Goal: Task Accomplishment & Management: Complete application form

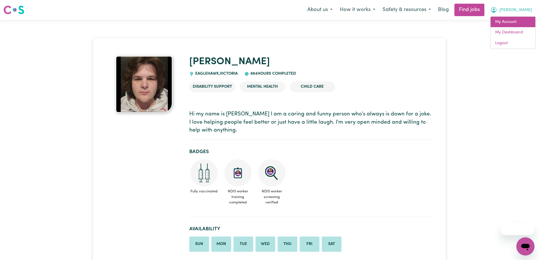
click at [526, 24] on link "My Account" at bounding box center [513, 22] width 45 height 11
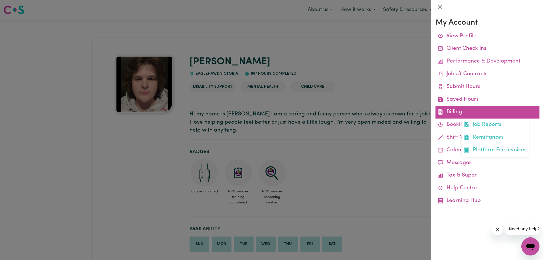
click at [465, 109] on link "Billing Job Reports Remittances Platform Fee Invoices" at bounding box center [487, 112] width 104 height 13
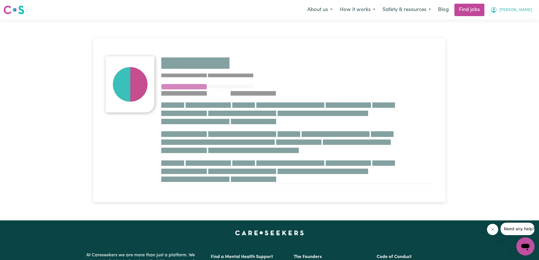
click at [497, 12] on icon "My Account" at bounding box center [494, 10] width 7 height 7
click at [509, 20] on link "My Account" at bounding box center [513, 22] width 45 height 11
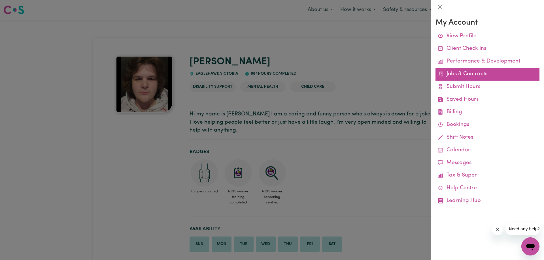
click at [474, 72] on link "Jobs & Contracts" at bounding box center [487, 74] width 104 height 13
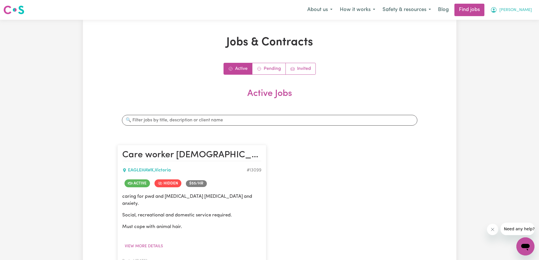
click at [529, 4] on div "Menu About us How it works Safety & resources Blog Find jobs [PERSON_NAME]" at bounding box center [269, 9] width 539 height 13
click at [523, 9] on span "[PERSON_NAME]" at bounding box center [516, 10] width 33 height 6
click at [512, 25] on link "My Account" at bounding box center [513, 22] width 45 height 11
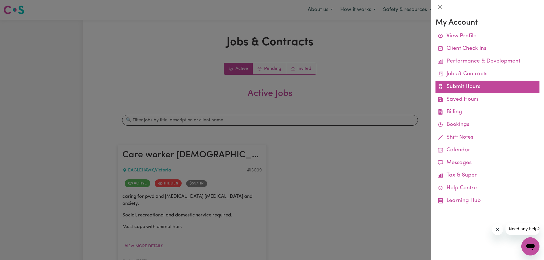
click at [475, 86] on link "Submit Hours" at bounding box center [487, 87] width 104 height 13
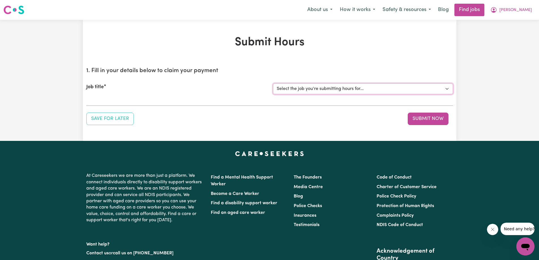
click at [392, 90] on select "Select the job you're submitting hours for... [[PERSON_NAME]] Care worker [DEMO…" at bounding box center [363, 89] width 180 height 11
click at [273, 84] on select "Select the job you're submitting hours for... [[PERSON_NAME]] Care worker [DEMO…" at bounding box center [363, 89] width 180 height 11
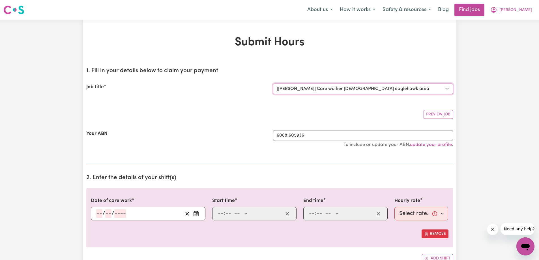
select select "0"
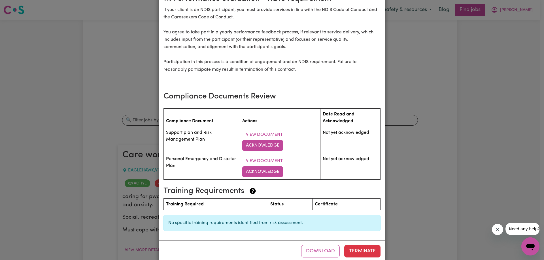
scroll to position [720, 0]
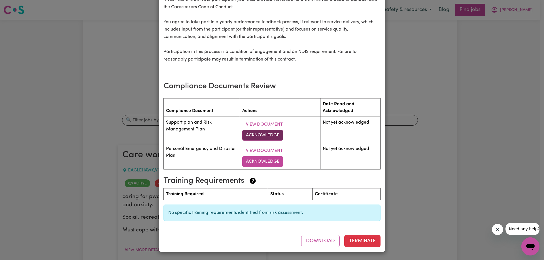
click at [263, 138] on button "Acknowledge" at bounding box center [262, 135] width 41 height 11
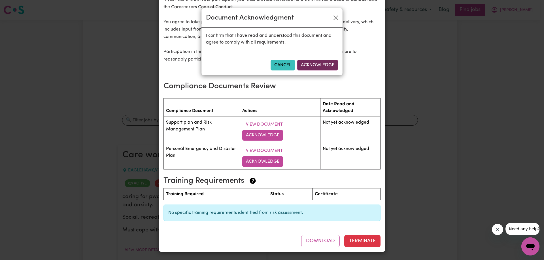
click at [324, 63] on button "Acknowledge" at bounding box center [317, 65] width 41 height 11
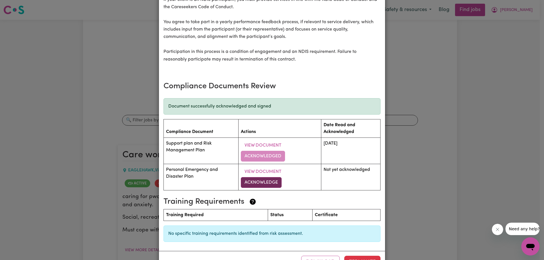
click at [270, 180] on button "Acknowledge" at bounding box center [261, 182] width 41 height 11
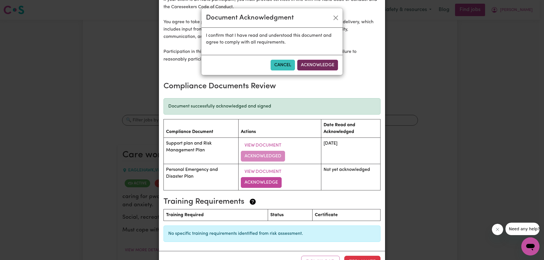
click at [324, 67] on button "Acknowledge" at bounding box center [317, 65] width 41 height 11
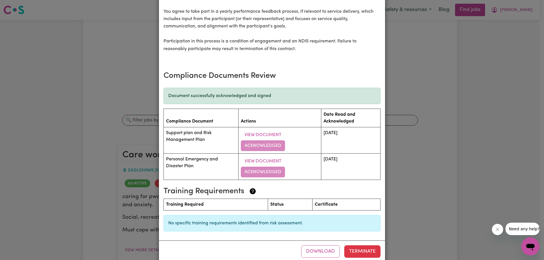
scroll to position [741, 0]
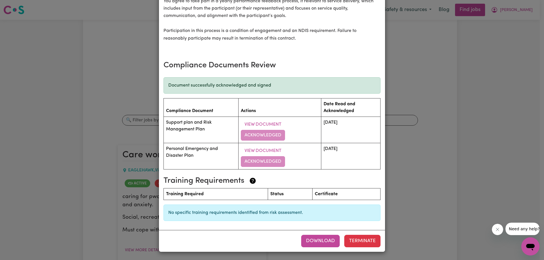
click at [322, 238] on button "Download" at bounding box center [320, 241] width 39 height 12
click at [401, 204] on div "Care worker [DEMOGRAPHIC_DATA] eaglehawk area [DEMOGRAPHIC_DATA] terms Care Wor…" at bounding box center [272, 130] width 544 height 260
click at [402, 201] on div "Care worker [DEMOGRAPHIC_DATA] eaglehawk area [DEMOGRAPHIC_DATA] terms Care Wor…" at bounding box center [272, 130] width 544 height 260
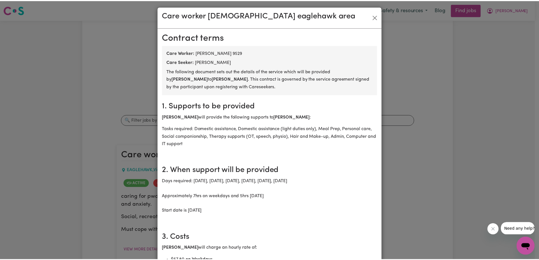
scroll to position [0, 0]
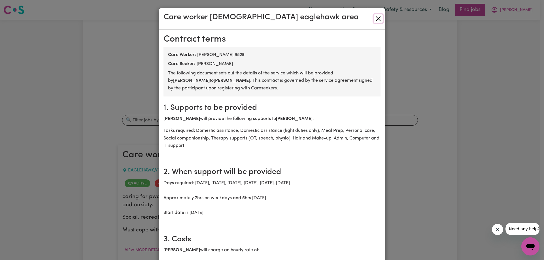
click at [378, 19] on button "Close" at bounding box center [377, 18] width 9 height 9
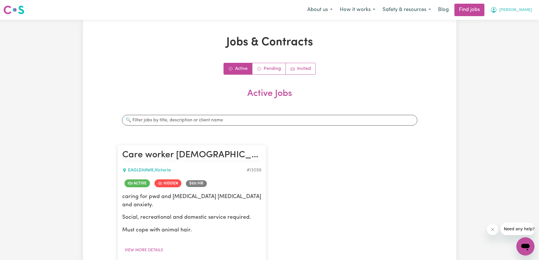
click at [525, 13] on span "[PERSON_NAME]" at bounding box center [516, 10] width 33 height 6
click at [513, 24] on link "My Account" at bounding box center [513, 22] width 45 height 11
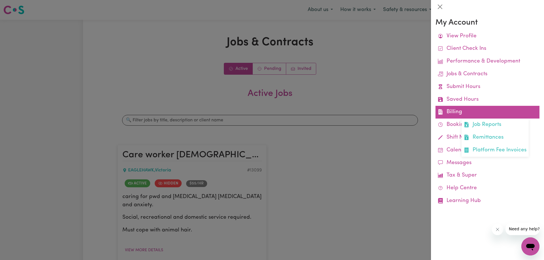
click at [473, 114] on link "Billing Job Reports Remittances Platform Fee Invoices" at bounding box center [487, 112] width 104 height 13
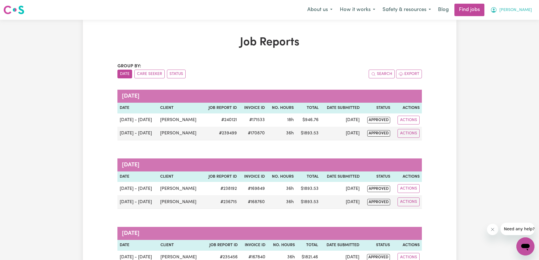
click at [529, 13] on span "[PERSON_NAME]" at bounding box center [516, 10] width 33 height 6
click at [520, 24] on link "My Account" at bounding box center [513, 22] width 45 height 11
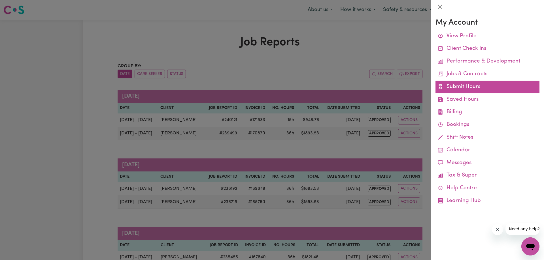
click at [471, 85] on link "Submit Hours" at bounding box center [487, 87] width 104 height 13
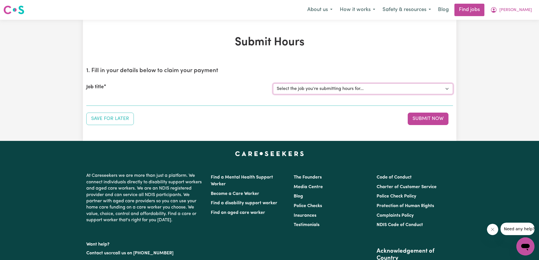
click at [421, 84] on select "Select the job you're submitting hours for... [[PERSON_NAME]] Care worker [DEMO…" at bounding box center [363, 89] width 180 height 11
select select "13099"
click at [273, 84] on select "Select the job you're submitting hours for... [[PERSON_NAME]] Care worker [DEMO…" at bounding box center [363, 89] width 180 height 11
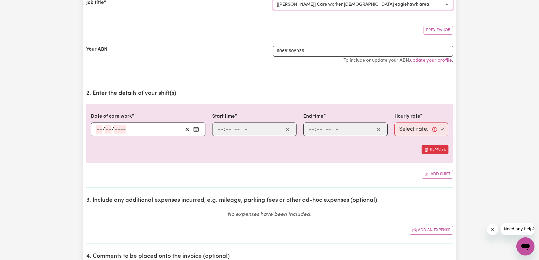
scroll to position [85, 0]
click at [440, 175] on button "Add shift" at bounding box center [437, 173] width 31 height 9
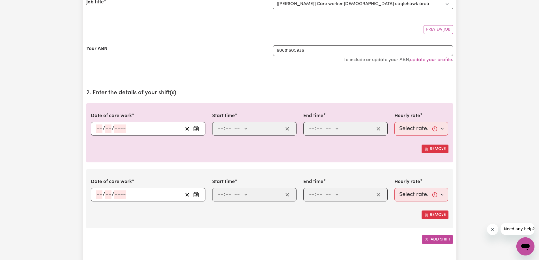
click at [440, 239] on button "Add shift" at bounding box center [437, 239] width 31 height 9
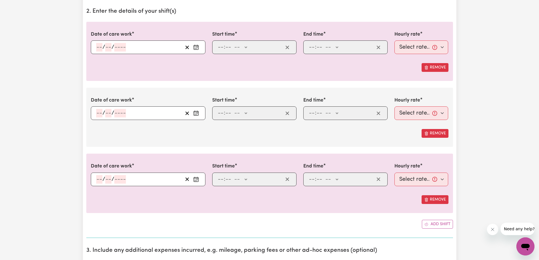
scroll to position [170, 0]
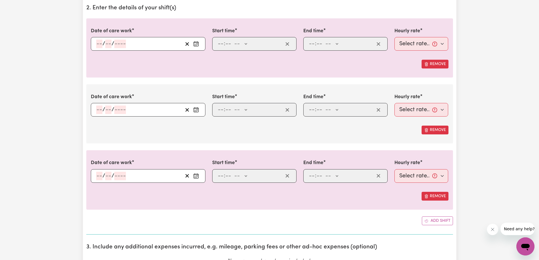
click at [125, 47] on input "number" at bounding box center [120, 44] width 12 height 8
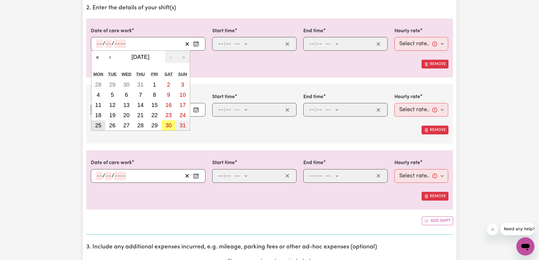
click at [102, 125] on button "25" at bounding box center [98, 125] width 14 height 10
type input "[DATE]"
type input "25"
type input "8"
type input "2025"
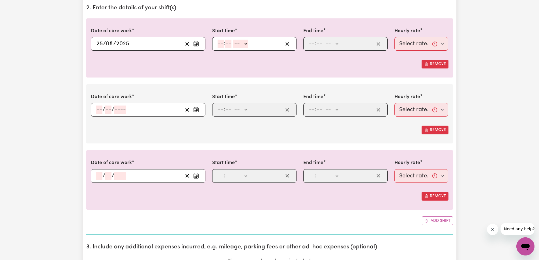
click at [102, 107] on input "number" at bounding box center [99, 110] width 6 height 8
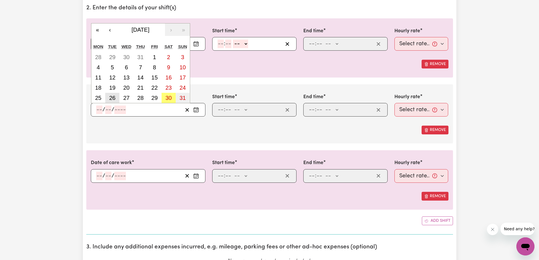
click at [115, 99] on abbr "26" at bounding box center [112, 98] width 6 height 6
type input "[DATE]"
type input "26"
type input "8"
type input "2025"
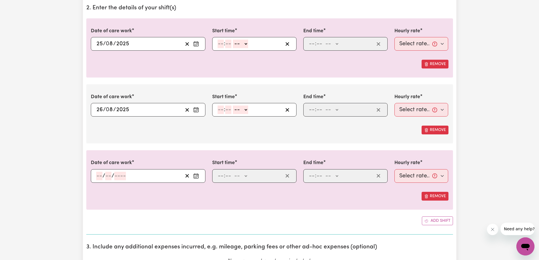
click at [100, 176] on input "number" at bounding box center [99, 176] width 6 height 8
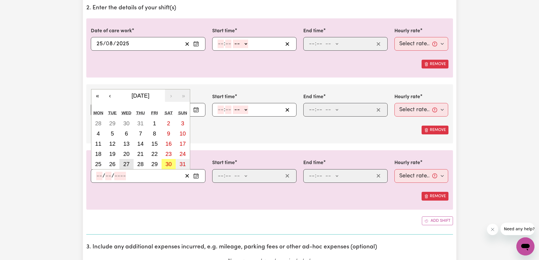
drag, startPoint x: 126, startPoint y: 166, endPoint x: 175, endPoint y: 144, distance: 53.8
click at [126, 166] on abbr "27" at bounding box center [126, 164] width 6 height 6
type input "[DATE]"
type input "27"
type input "8"
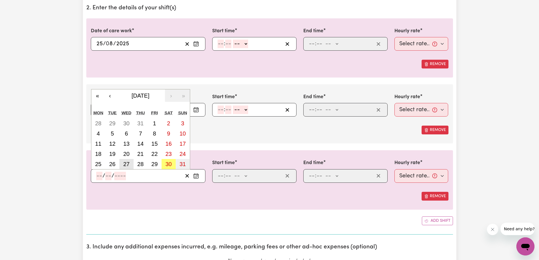
type input "2025"
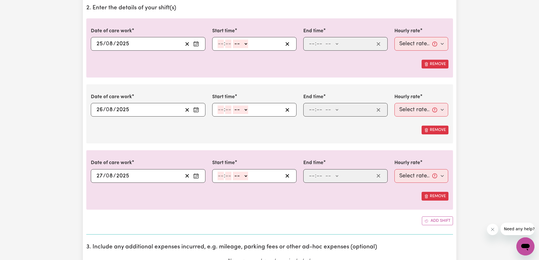
click at [221, 41] on input "number" at bounding box center [221, 44] width 6 height 8
type input "10"
type input "0"
click at [248, 44] on select "-- AM PM" at bounding box center [241, 44] width 15 height 8
select select "am"
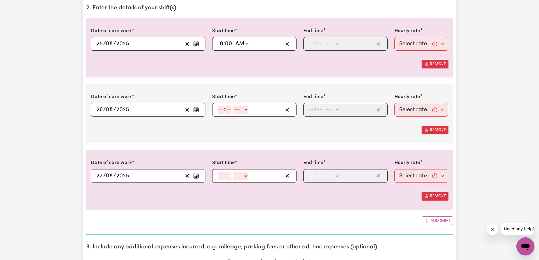
click at [234, 40] on select "-- AM PM" at bounding box center [241, 44] width 15 height 8
type input "10:00"
click at [309, 44] on input "number" at bounding box center [312, 44] width 6 height 8
type input "3"
type input "30"
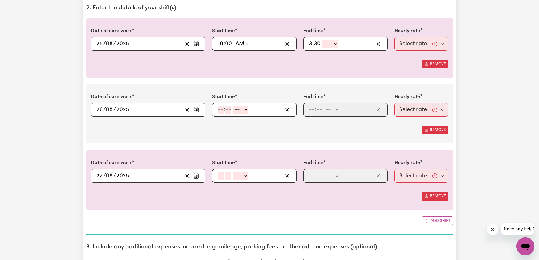
click at [327, 44] on select "-- AM PM" at bounding box center [329, 44] width 15 height 8
select select "pm"
click at [322, 40] on select "-- AM PM" at bounding box center [329, 44] width 15 height 8
type input "15:30"
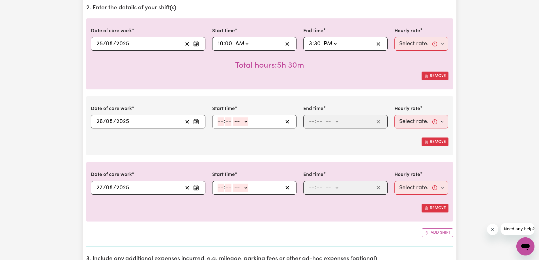
click at [223, 124] on input "number" at bounding box center [221, 122] width 6 height 8
type input "10"
type input "0"
click at [238, 122] on select "-- AM PM" at bounding box center [241, 122] width 15 height 8
select select "am"
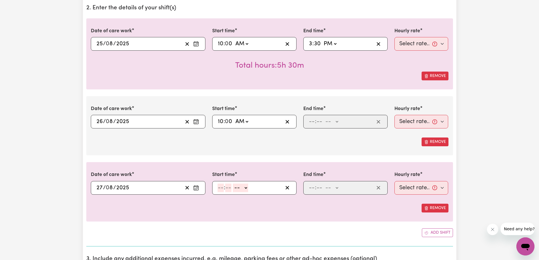
click at [234, 118] on select "-- AM PM" at bounding box center [241, 122] width 15 height 8
type input "10:00"
click at [314, 123] on div ": -- AM PM" at bounding box center [341, 122] width 66 height 8
click at [312, 123] on input "number" at bounding box center [312, 122] width 6 height 8
type input "4"
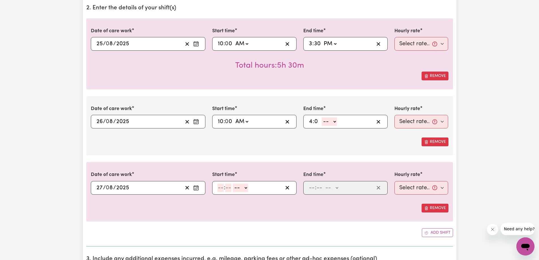
type input "0"
click at [334, 121] on select "-- AM PM" at bounding box center [330, 122] width 15 height 8
select select "pm"
click at [323, 118] on select "-- AM PM" at bounding box center [330, 122] width 15 height 8
type input "16:00"
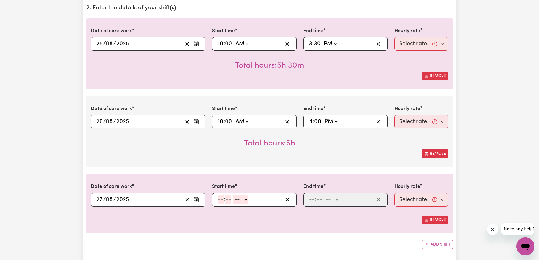
click at [217, 201] on div ": -- AM PM" at bounding box center [254, 200] width 84 height 14
click at [225, 201] on div ": -- AM PM" at bounding box center [250, 200] width 66 height 8
type input "10"
type input "0"
click at [240, 200] on select "-- AM PM" at bounding box center [241, 200] width 15 height 8
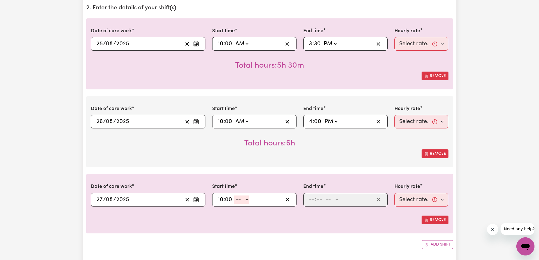
select select "am"
click at [234, 196] on select "-- AM PM" at bounding box center [241, 200] width 15 height 8
type input "10:00"
click at [312, 200] on input "number" at bounding box center [312, 200] width 6 height 8
type input "4"
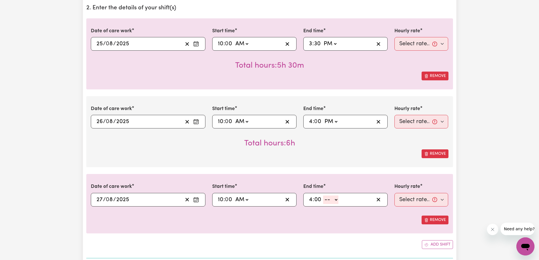
type input "00"
click at [311, 121] on input "4" at bounding box center [311, 122] width 4 height 8
type input "15:00"
type input "3"
type input "15:03"
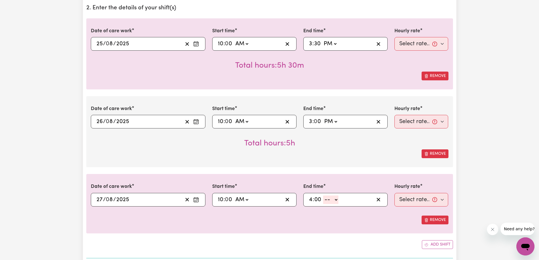
type input "3"
type input "15:33"
type input "33"
click at [320, 122] on input "33" at bounding box center [317, 122] width 7 height 8
type input "15:03"
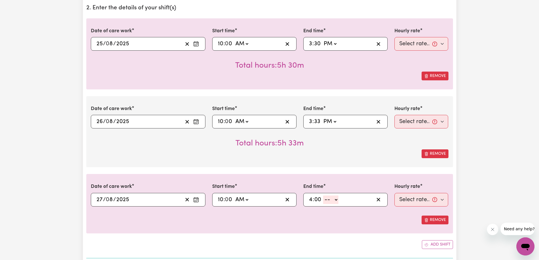
type input "3"
type input "15:30"
type input "30"
click at [319, 46] on input "30" at bounding box center [317, 44] width 7 height 8
click at [310, 47] on input "3" at bounding box center [311, 44] width 4 height 8
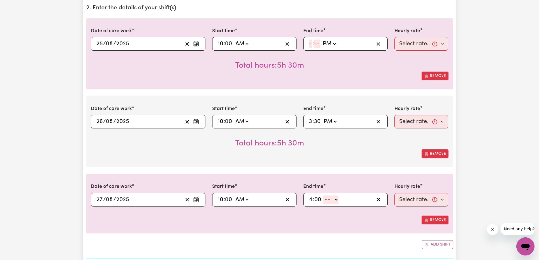
select select
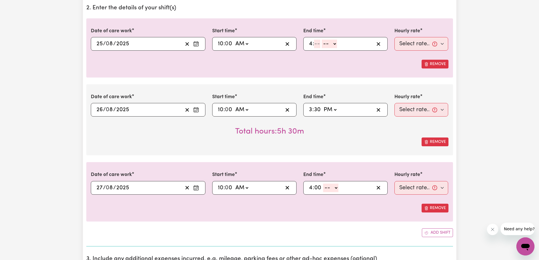
type input "4"
type input "00"
drag, startPoint x: 415, startPoint y: 46, endPoint x: 418, endPoint y: 48, distance: 3.9
click at [415, 45] on select "Select rate... $57.80 (Weekday) $118.33 ([DATE])" at bounding box center [422, 44] width 54 height 14
select select "57.8-Weekday"
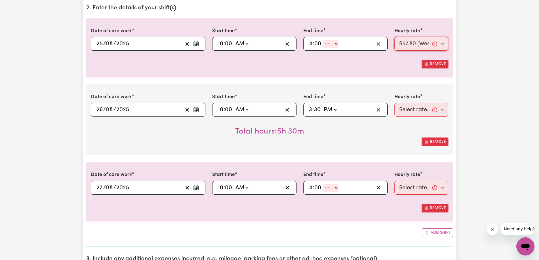
click at [395, 37] on select "Select rate... $57.80 (Weekday) $118.33 ([DATE])" at bounding box center [422, 44] width 54 height 14
drag, startPoint x: 424, startPoint y: 103, endPoint x: 424, endPoint y: 112, distance: 9.3
click at [424, 104] on select "Select rate... $57.80 (Weekday) $118.33 ([DATE])" at bounding box center [422, 110] width 54 height 14
select select "57.8-Weekday"
click at [395, 103] on select "Select rate... $57.80 (Weekday) $118.33 ([DATE])" at bounding box center [422, 110] width 54 height 14
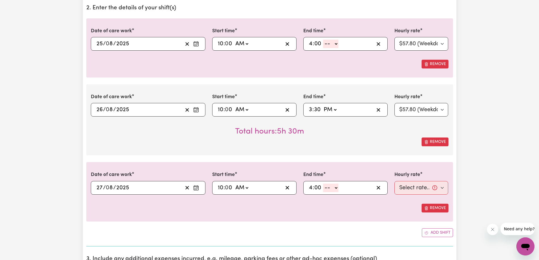
click at [334, 185] on select "-- AM PM" at bounding box center [330, 188] width 15 height 8
select select "am"
click at [323, 184] on select "-- AM PM" at bounding box center [330, 188] width 15 height 8
type input "04:00"
type input "0"
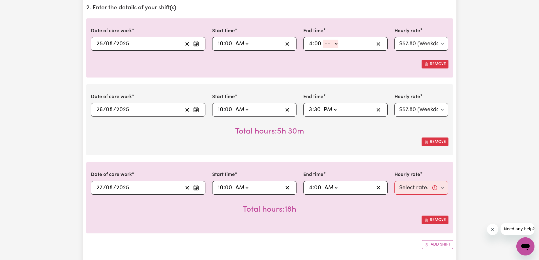
click at [416, 199] on div "Total hours: 18h" at bounding box center [270, 205] width 358 height 21
click at [415, 192] on select "Select rate... $57.80 (Weekday) $118.33 ([DATE])" at bounding box center [422, 188] width 54 height 14
select select "57.8-Weekday"
click at [395, 181] on select "Select rate... $57.80 (Weekday) $118.33 ([DATE])" at bounding box center [422, 188] width 54 height 14
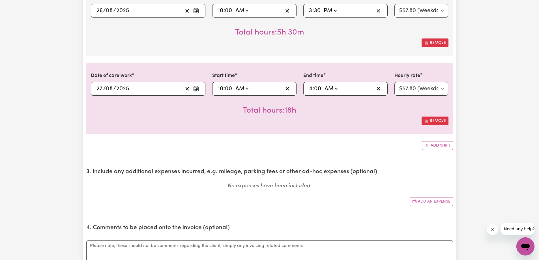
scroll to position [255, 0]
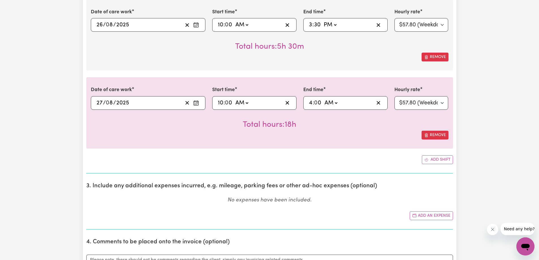
click at [328, 101] on select "AM PM" at bounding box center [330, 103] width 15 height 8
select select "pm"
click at [323, 99] on select "AM PM" at bounding box center [330, 103] width 15 height 8
type input "16:00"
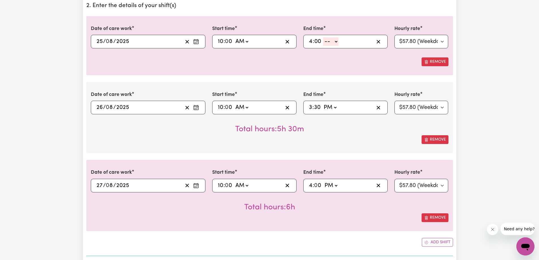
scroll to position [142, 0]
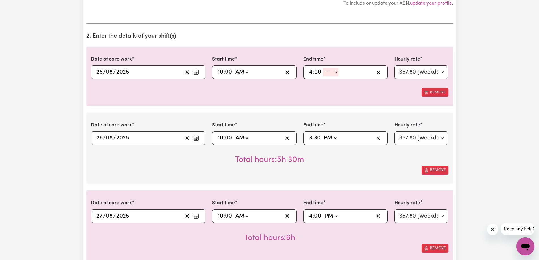
click at [335, 69] on select "-- AM PM" at bounding box center [330, 72] width 15 height 8
select select "pm"
click at [323, 68] on select "-- AM PM" at bounding box center [330, 72] width 15 height 8
type input "16:00"
type input "0"
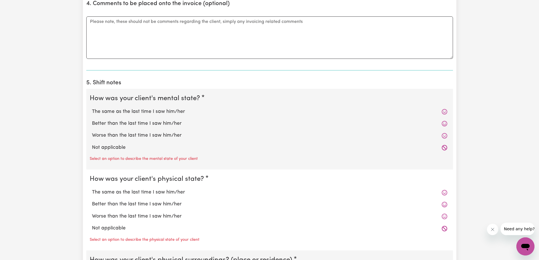
scroll to position [510, 0]
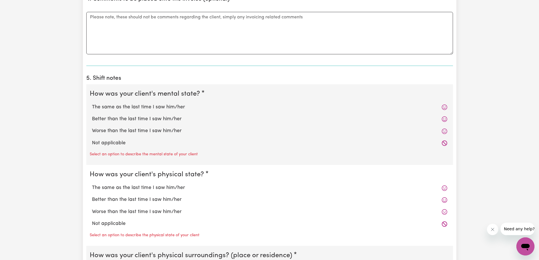
click at [145, 111] on div "The same as the last time I saw him/her" at bounding box center [270, 107] width 360 height 12
click at [175, 111] on div "The same as the last time I saw him/her" at bounding box center [270, 107] width 360 height 12
click at [176, 107] on label "The same as the last time I saw him/her" at bounding box center [270, 107] width 356 height 7
click at [92, 104] on input "The same as the last time I saw him/her" at bounding box center [92, 103] width 0 height 0
radio input "true"
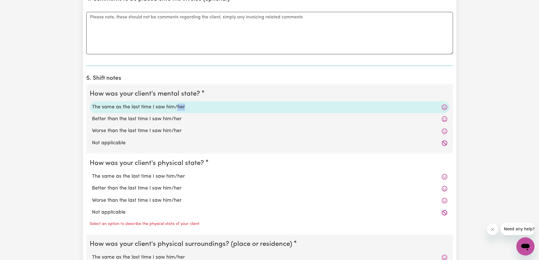
click at [176, 107] on label "The same as the last time I saw him/her" at bounding box center [270, 107] width 356 height 7
click at [92, 104] on input "The same as the last time I saw him/her" at bounding box center [92, 103] width 0 height 0
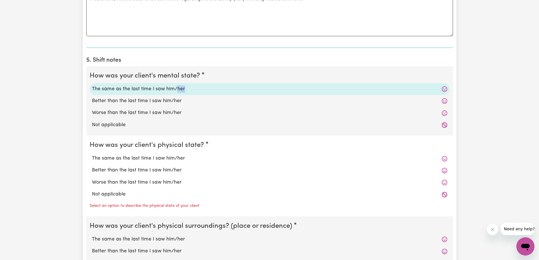
scroll to position [566, 0]
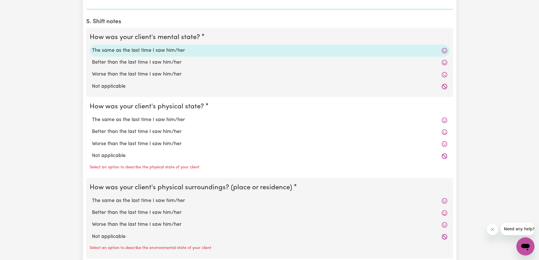
click at [174, 121] on label "The same as the last time I saw him/her" at bounding box center [270, 119] width 356 height 7
click at [92, 116] on input "The same as the last time I saw him/her" at bounding box center [92, 116] width 0 height 0
radio input "true"
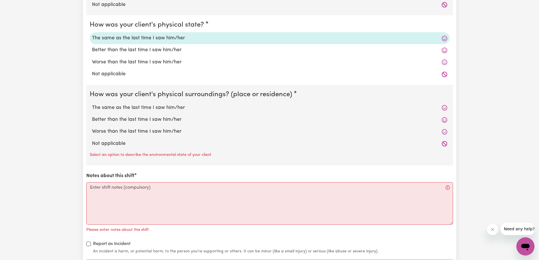
scroll to position [651, 0]
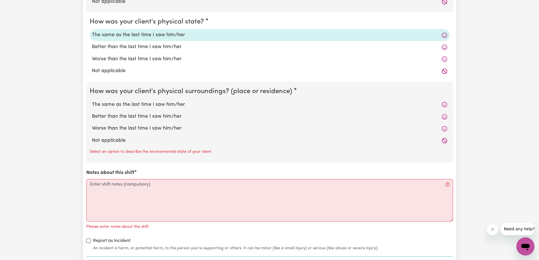
click at [163, 106] on label "The same as the last time I saw him/her" at bounding box center [270, 104] width 356 height 7
click at [92, 101] on input "The same as the last time I saw him/her" at bounding box center [92, 101] width 0 height 0
radio input "true"
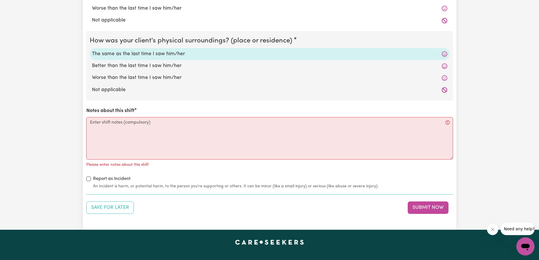
scroll to position [708, 0]
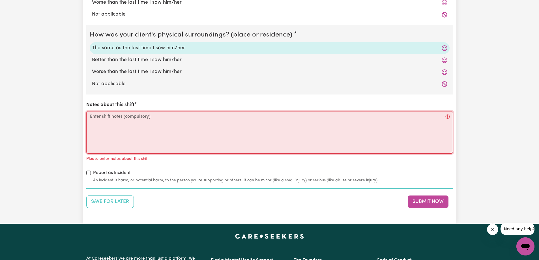
click at [152, 120] on textarea "Notes about this shift" at bounding box center [269, 132] width 367 height 42
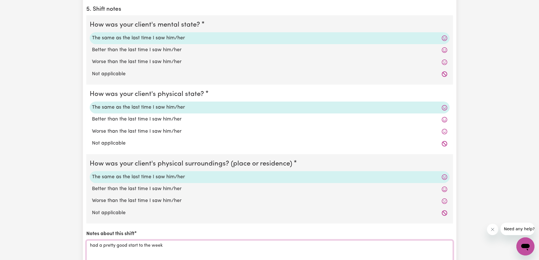
scroll to position [566, 0]
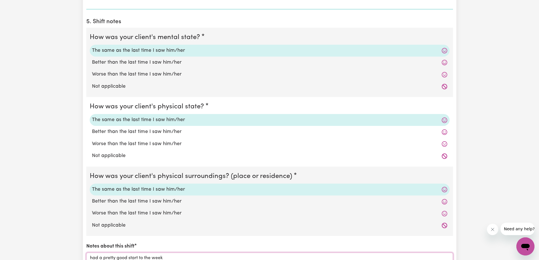
type textarea "had a pretty good start to the week"
click at [142, 73] on label "Worse than the last time I saw him/her" at bounding box center [270, 74] width 356 height 7
click at [92, 71] on input "Worse than the last time I saw him/her" at bounding box center [92, 71] width 0 height 0
radio input "true"
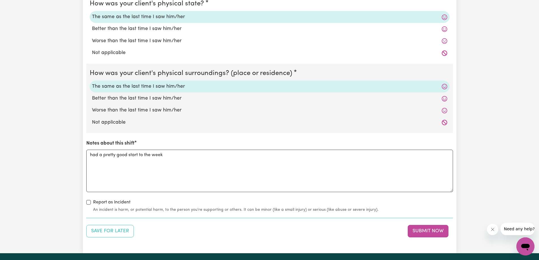
scroll to position [680, 0]
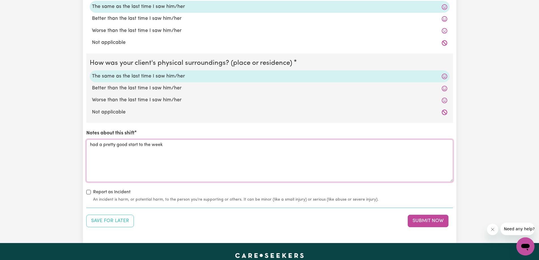
click at [185, 146] on textarea "had a pretty good start to the week" at bounding box center [269, 161] width 367 height 42
drag, startPoint x: 191, startPoint y: 144, endPoint x: 219, endPoint y: 150, distance: 29.3
click at [219, 150] on textarea "had a pretty good start to the week but unfortnaly" at bounding box center [269, 161] width 367 height 42
click at [0, 0] on icon "Click to open assistant" at bounding box center [0, 0] width 0 height 0
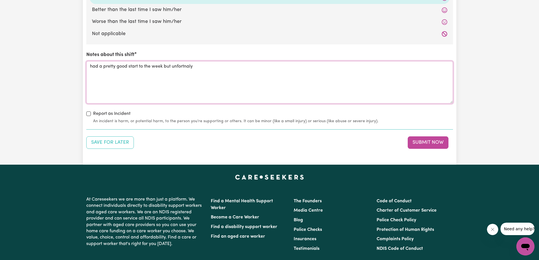
scroll to position [764, 0]
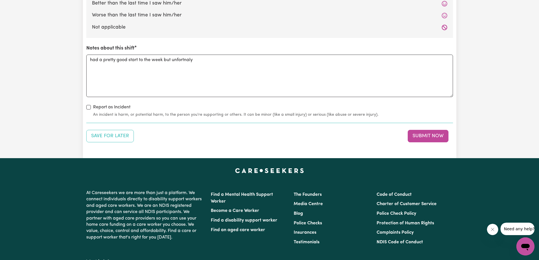
click at [195, 62] on textarea "had a pretty good start to the week but unfortnaly" at bounding box center [269, 76] width 367 height 42
drag, startPoint x: 192, startPoint y: 61, endPoint x: 201, endPoint y: 62, distance: 9.1
click at [195, 61] on textarea "had a pretty good start to the week but unfortunatly" at bounding box center [269, 76] width 367 height 42
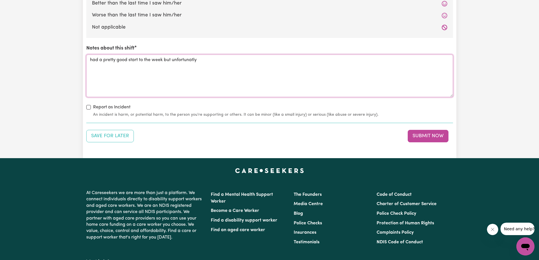
drag, startPoint x: 201, startPoint y: 62, endPoint x: 172, endPoint y: 61, distance: 28.6
click at [172, 61] on textarea "had a pretty good start to the week but unfortunatly" at bounding box center [269, 76] width 367 height 42
click at [0, 0] on icon "Click to open assistant" at bounding box center [0, 0] width 0 height 0
click at [0, 0] on button "Grammar" at bounding box center [0, 0] width 0 height 0
click at [0, 0] on button "Recommendations" at bounding box center [0, 0] width 0 height 0
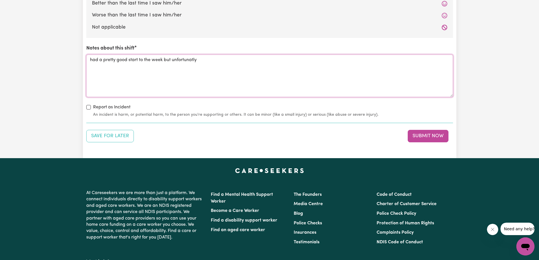
click at [0, 0] on div "Maybe later" at bounding box center [0, 0] width 0 height 0
click at [0, 0] on button "Grammar" at bounding box center [0, 0] width 0 height 0
click at [0, 0] on button "All" at bounding box center [0, 0] width 0 height 0
click at [0, 0] on icon "Close assistant" at bounding box center [0, 0] width 0 height 0
drag, startPoint x: 220, startPoint y: 67, endPoint x: 173, endPoint y: 63, distance: 46.9
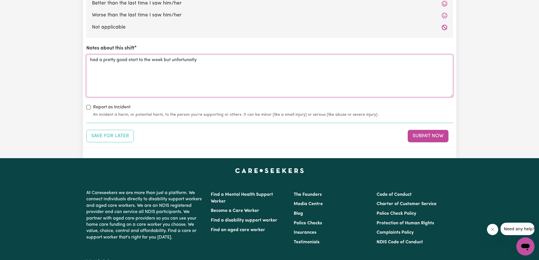
click at [173, 63] on textarea "had a pretty good start to the week but unfortunatly" at bounding box center [269, 76] width 367 height 42
paste textarea "unfortunately"
click at [270, 61] on textarea "had a pretty good start to the week but unfortunately ended it not doing to wel…" at bounding box center [269, 76] width 367 height 42
click at [269, 61] on textarea "had a pretty good start to the week but unfortunately ended it not doing to wel…" at bounding box center [269, 76] width 367 height 42
click at [287, 62] on textarea "had a pretty good start to the week but unfortunately ended it not doing to wel…" at bounding box center [269, 76] width 367 height 42
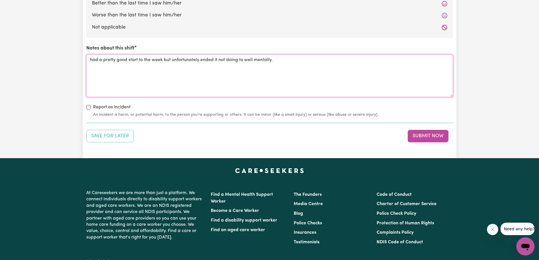
type textarea "had a pretty good start to the week but unfortunately ended it not doing to wel…"
drag, startPoint x: 516, startPoint y: 88, endPoint x: 502, endPoint y: 92, distance: 14.4
click at [421, 137] on button "Submit Now" at bounding box center [428, 136] width 41 height 12
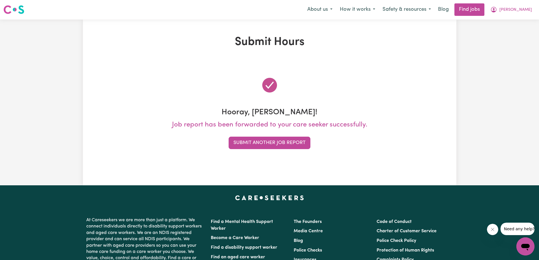
scroll to position [0, 0]
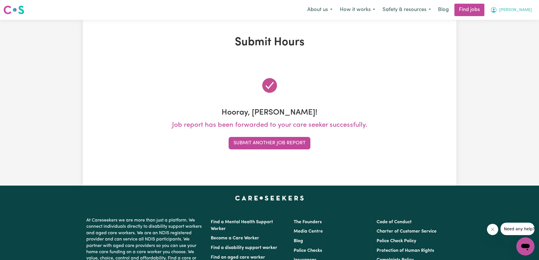
click at [523, 14] on nav "Menu About us How it works Safety & resources Blog Find jobs [PERSON_NAME]" at bounding box center [269, 10] width 539 height 20
click at [523, 10] on span "[PERSON_NAME]" at bounding box center [516, 10] width 33 height 6
click at [510, 18] on link "My Account" at bounding box center [513, 22] width 45 height 11
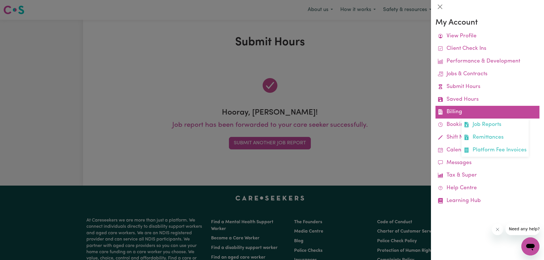
click at [460, 111] on link "Billing Job Reports Remittances Platform Fee Invoices" at bounding box center [487, 112] width 104 height 13
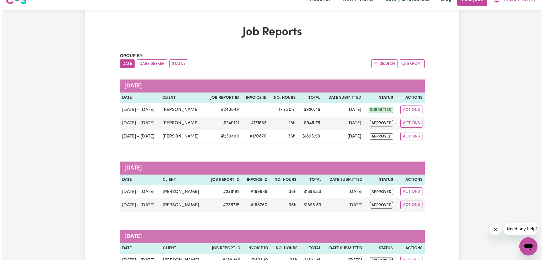
scroll to position [28, 0]
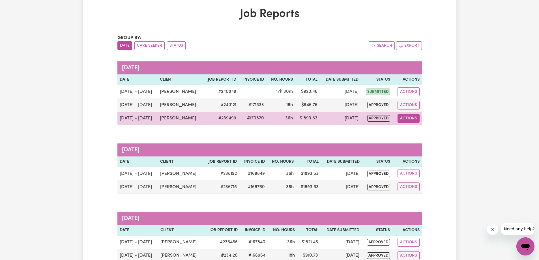
click at [404, 119] on button "Actions" at bounding box center [409, 118] width 22 height 9
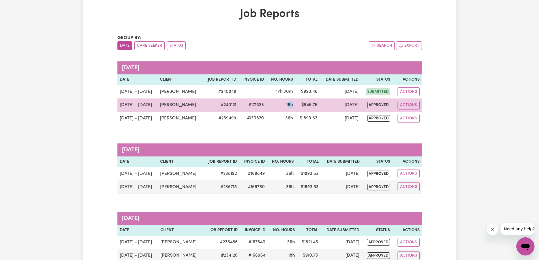
drag, startPoint x: 296, startPoint y: 106, endPoint x: 288, endPoint y: 105, distance: 7.7
click at [288, 105] on td "18h" at bounding box center [280, 105] width 29 height 13
click at [288, 105] on span "18h" at bounding box center [290, 105] width 7 height 5
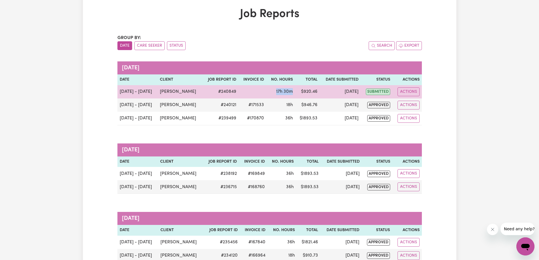
drag, startPoint x: 275, startPoint y: 93, endPoint x: 294, endPoint y: 91, distance: 19.4
click at [294, 91] on td "17h 30m" at bounding box center [280, 91] width 29 height 13
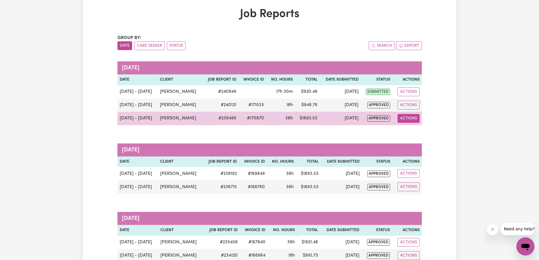
click at [404, 119] on button "Actions" at bounding box center [409, 118] width 22 height 9
click at [421, 131] on link "View Job Report" at bounding box center [422, 131] width 48 height 11
select select "pm"
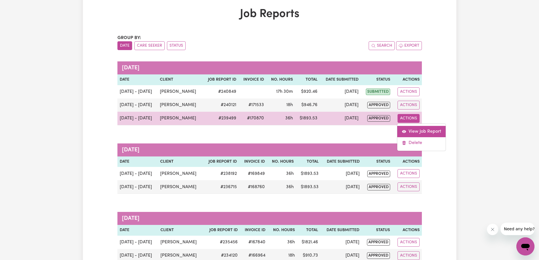
select select "pm"
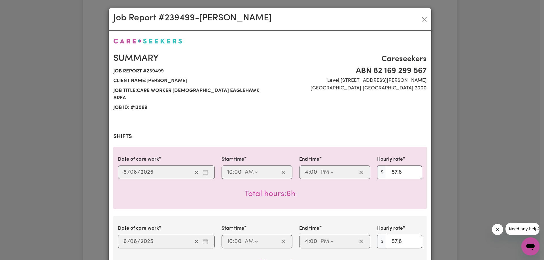
select select "57.8-Weekday"
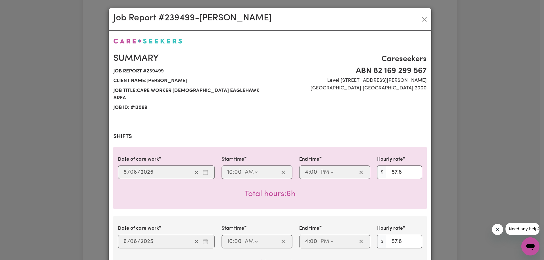
select select "57.8-Weekday"
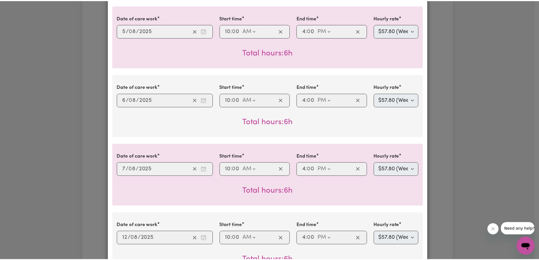
scroll to position [0, 0]
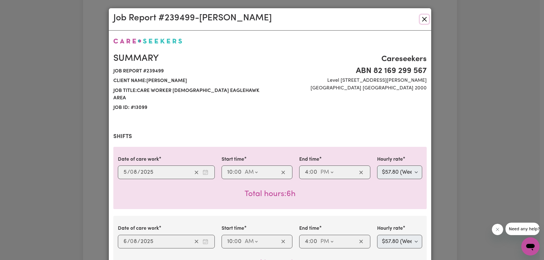
click at [425, 20] on button "Close" at bounding box center [424, 19] width 9 height 9
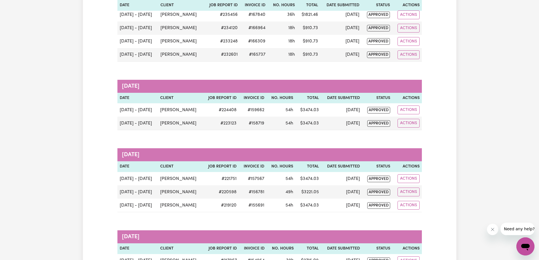
scroll to position [255, 0]
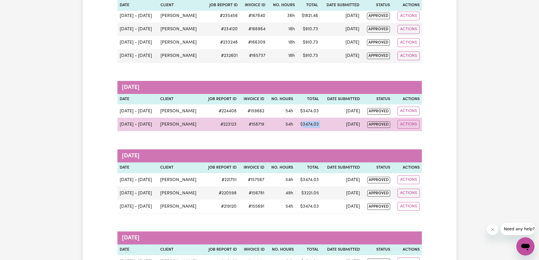
drag, startPoint x: 327, startPoint y: 120, endPoint x: 303, endPoint y: 124, distance: 24.1
click at [303, 124] on tr "[DATE] - [DATE] [PERSON_NAME] # 223123 #158719 54h $ 3474.03 [DATE] approved Ac…" at bounding box center [270, 125] width 305 height 14
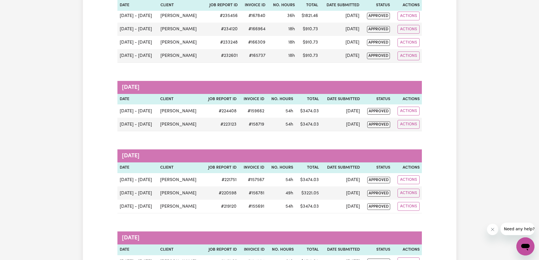
click at [300, 133] on div "Group by: Date Care Seeker Status Search Export [DATE] Date Client Job Report I…" at bounding box center [270, 196] width 305 height 776
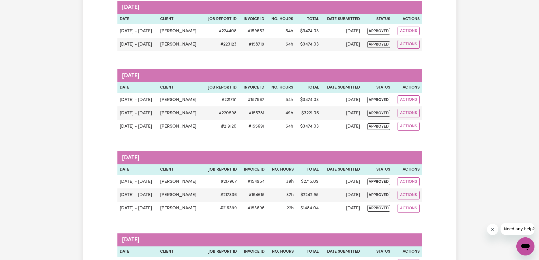
scroll to position [368, 0]
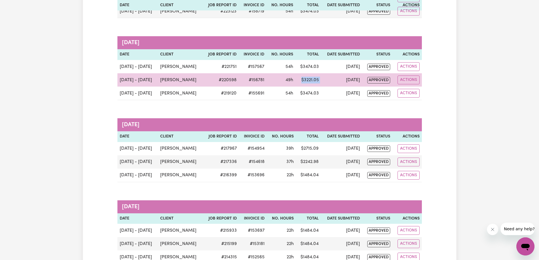
drag, startPoint x: 323, startPoint y: 85, endPoint x: 298, endPoint y: 84, distance: 25.2
click at [296, 81] on tr "[DATE] - [DATE] [PERSON_NAME] # 220598 #156781 49h $ 3221.05 [DATE] approved Ac…" at bounding box center [270, 79] width 305 height 13
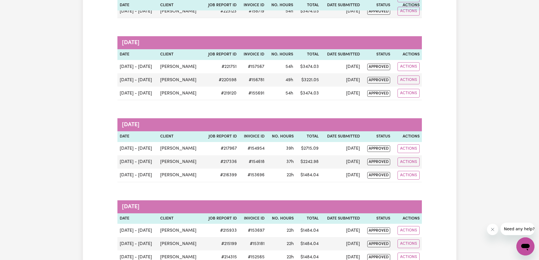
click at [320, 110] on div "Group by: Date Care Seeker Status Search Export [DATE] Date Client Job Report I…" at bounding box center [270, 83] width 305 height 776
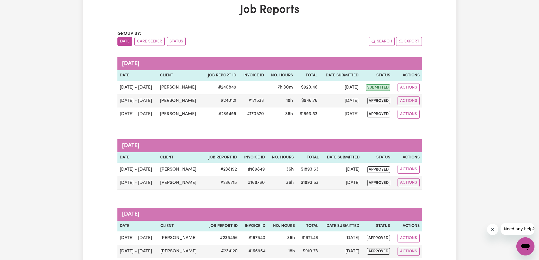
scroll to position [0, 0]
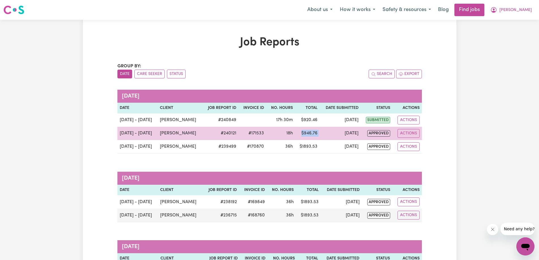
drag, startPoint x: 324, startPoint y: 131, endPoint x: 302, endPoint y: 128, distance: 21.8
click at [301, 131] on tr "[DATE] - [DATE] [PERSON_NAME] # 240121 #171533 18h $ 946.76 [DATE] approved Act…" at bounding box center [270, 133] width 305 height 13
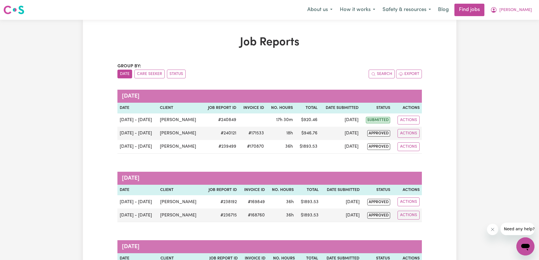
click at [321, 78] on div "Search Export" at bounding box center [346, 74] width 152 height 9
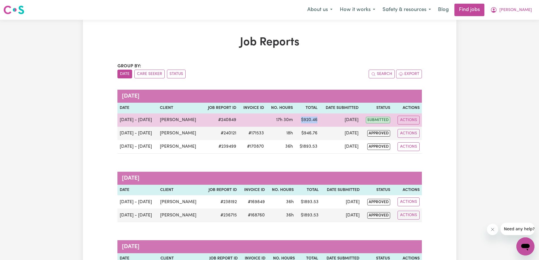
drag, startPoint x: 321, startPoint y: 116, endPoint x: 303, endPoint y: 118, distance: 17.9
click at [303, 118] on td "$ 920.46" at bounding box center [307, 120] width 25 height 13
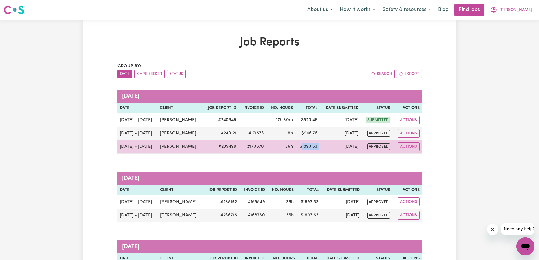
drag, startPoint x: 326, startPoint y: 150, endPoint x: 303, endPoint y: 146, distance: 23.9
click at [303, 146] on tr "[DATE] - [DATE] [PERSON_NAME] # 239499 #170870 36h $ 1893.53 [DATE] approved Ac…" at bounding box center [270, 147] width 305 height 14
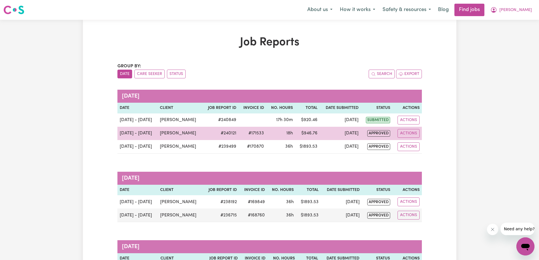
drag, startPoint x: 320, startPoint y: 128, endPoint x: 317, endPoint y: 128, distance: 2.9
click at [320, 128] on td "$ 946.76" at bounding box center [307, 133] width 25 height 13
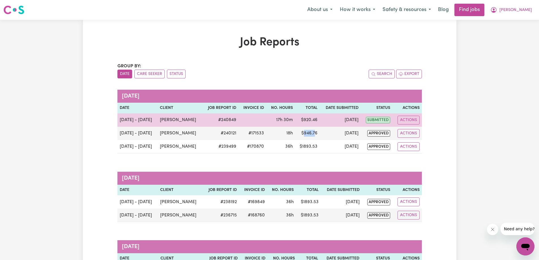
drag, startPoint x: 314, startPoint y: 129, endPoint x: 297, endPoint y: 125, distance: 17.8
click at [298, 127] on td "$ 946.76" at bounding box center [307, 133] width 25 height 13
click at [305, 120] on td "$ 920.46" at bounding box center [307, 120] width 25 height 13
drag, startPoint x: 310, startPoint y: 119, endPoint x: 305, endPoint y: 119, distance: 5.7
click at [305, 119] on td "$ 920.46" at bounding box center [307, 120] width 25 height 13
